Goal: Task Accomplishment & Management: Use online tool/utility

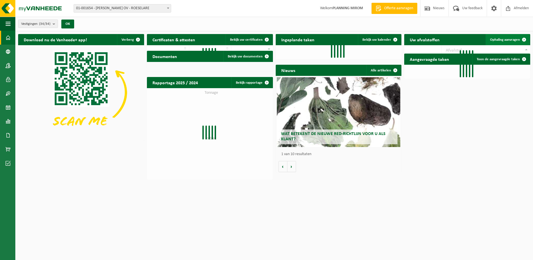
click at [515, 36] on link "Ophaling aanvragen" at bounding box center [508, 39] width 44 height 11
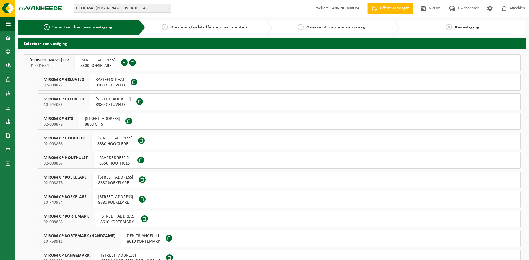
click at [115, 65] on span "8800 ROESELARE" at bounding box center [97, 66] width 35 height 6
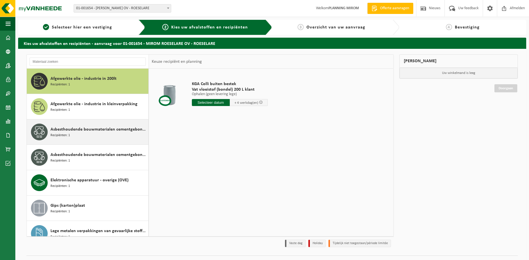
click at [78, 129] on span "Asbesthoudende bouwmaterialen cementgebonden (hechtgebonden)" at bounding box center [98, 129] width 96 height 7
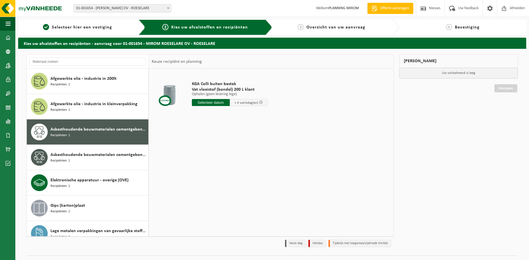
scroll to position [35, 0]
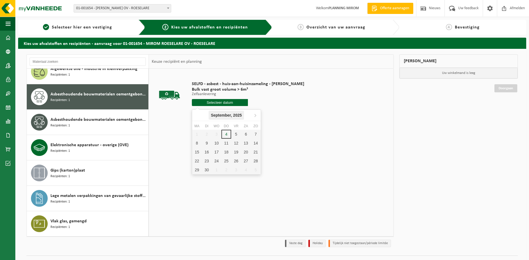
drag, startPoint x: 215, startPoint y: 104, endPoint x: 227, endPoint y: 118, distance: 18.4
click at [215, 103] on input "text" at bounding box center [220, 102] width 56 height 7
click at [233, 133] on div "5" at bounding box center [236, 134] width 10 height 9
type input "Van [DATE]"
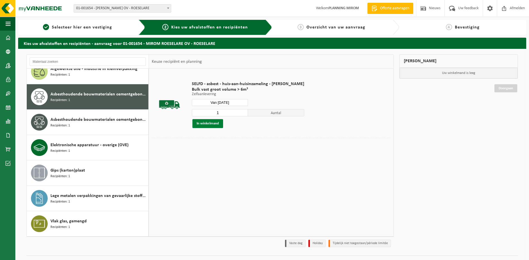
click at [208, 125] on button "In winkelmand" at bounding box center [207, 123] width 31 height 9
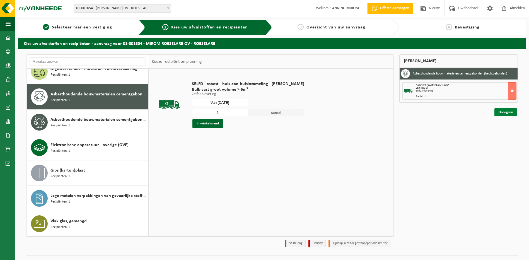
click at [501, 114] on link "Doorgaan" at bounding box center [505, 112] width 23 height 8
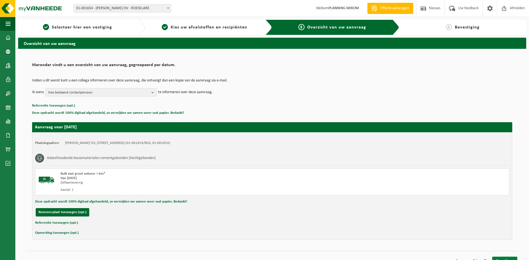
scroll to position [8, 0]
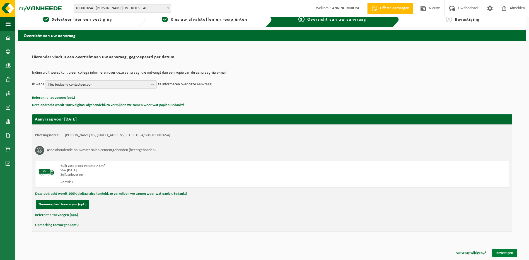
click at [506, 256] on link "Bevestigen" at bounding box center [504, 253] width 25 height 8
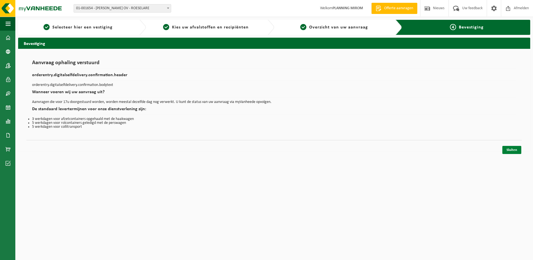
click at [510, 152] on link "Sluiten" at bounding box center [511, 150] width 19 height 8
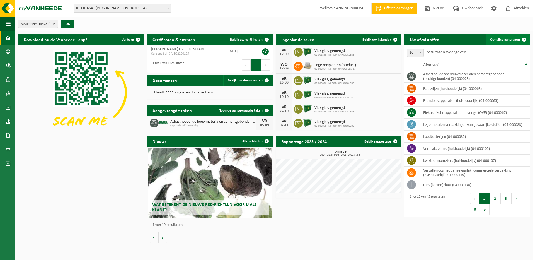
click at [522, 41] on span at bounding box center [523, 39] width 11 height 11
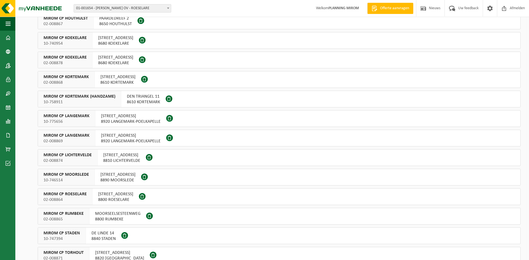
scroll to position [223, 0]
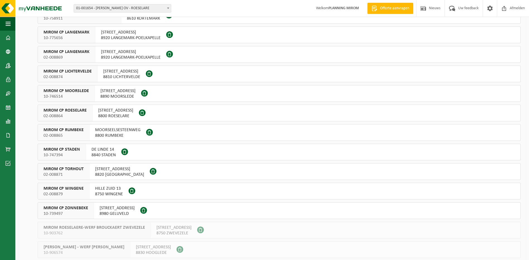
click at [123, 86] on div "BRIEKHOEKSTRAAT 11 8890 MOORSLEDE" at bounding box center [118, 93] width 46 height 16
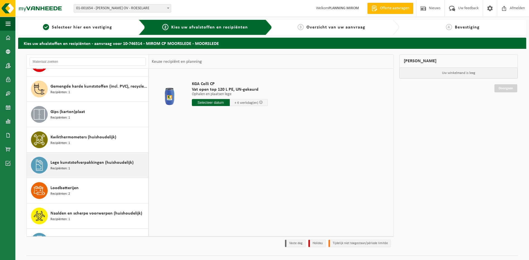
scroll to position [223, 0]
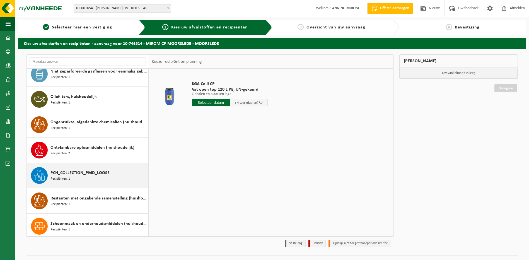
click at [78, 173] on span "PCH_COLLECTION_PMD_LOOSE" at bounding box center [79, 172] width 59 height 7
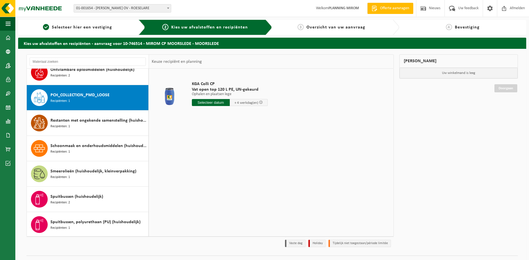
scroll to position [457, 0]
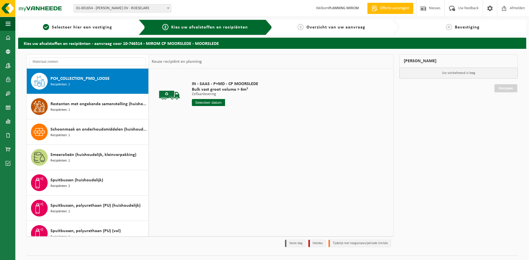
click at [215, 106] on div "IN - SAAS - P+MD - CP MOORSLEDE Bulk vast groot volume > 6m³ Zelfaanlevering Ze…" at bounding box center [225, 95] width 72 height 39
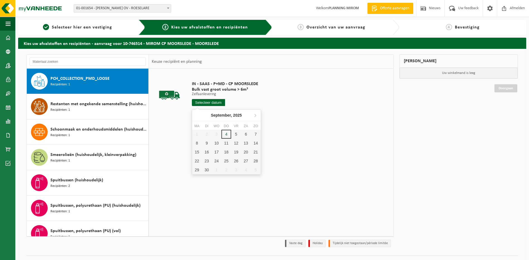
click at [214, 102] on input "text" at bounding box center [208, 102] width 33 height 7
click at [234, 133] on div "5" at bounding box center [236, 134] width 10 height 9
type input "Van [DATE]"
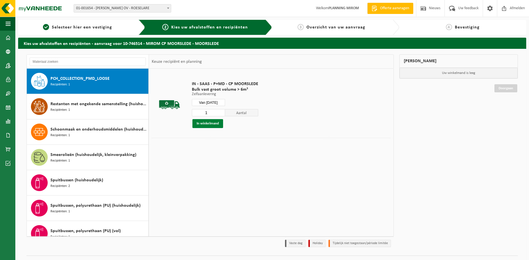
click at [214, 125] on button "In winkelmand" at bounding box center [207, 123] width 31 height 9
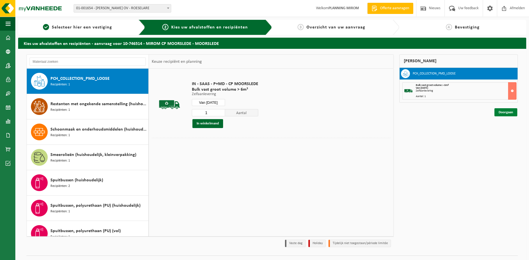
click at [497, 116] on link "Doorgaan" at bounding box center [505, 112] width 23 height 8
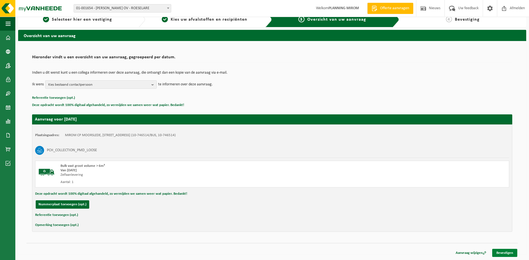
click at [509, 254] on link "Bevestigen" at bounding box center [504, 253] width 25 height 8
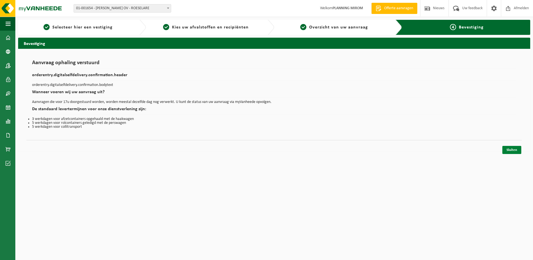
click at [506, 150] on link "Sluiten" at bounding box center [511, 150] width 19 height 8
